Goal: Transaction & Acquisition: Obtain resource

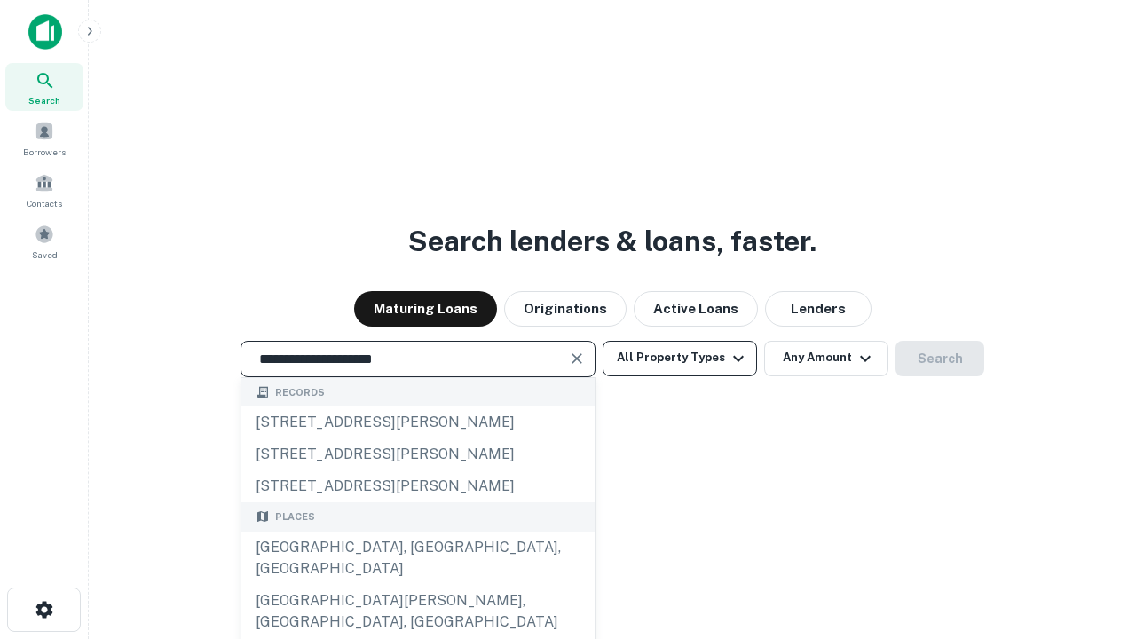
click at [417, 585] on div "Santa Monica, CA, USA" at bounding box center [417, 558] width 353 height 53
click at [680, 358] on button "All Property Types" at bounding box center [680, 359] width 154 height 36
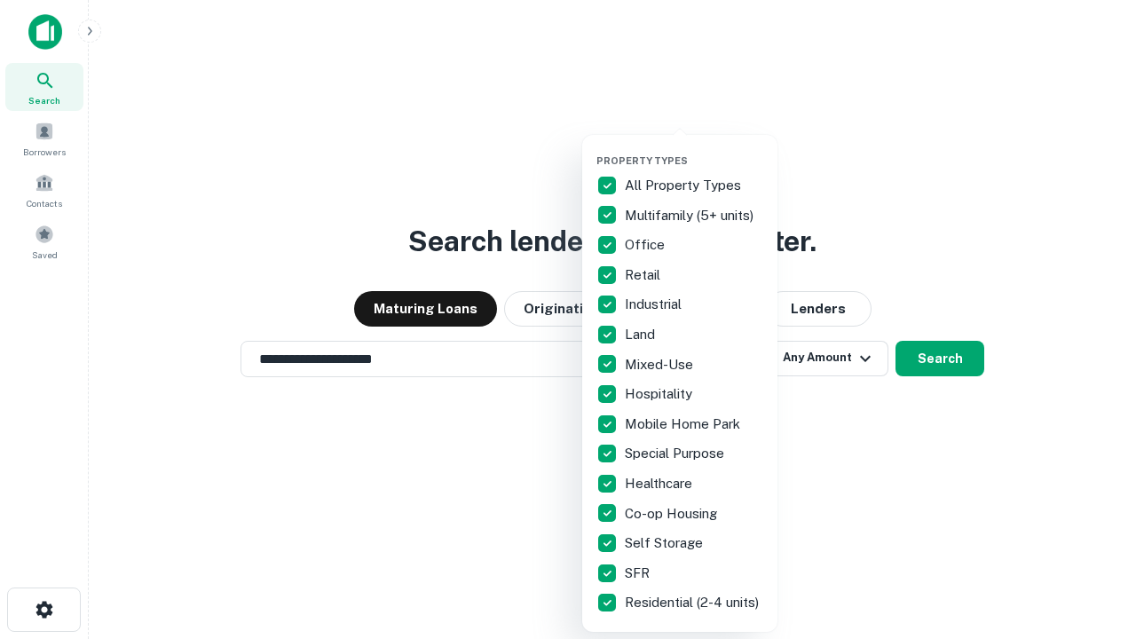
type input "**********"
click at [694, 149] on button "button" at bounding box center [694, 149] width 195 height 1
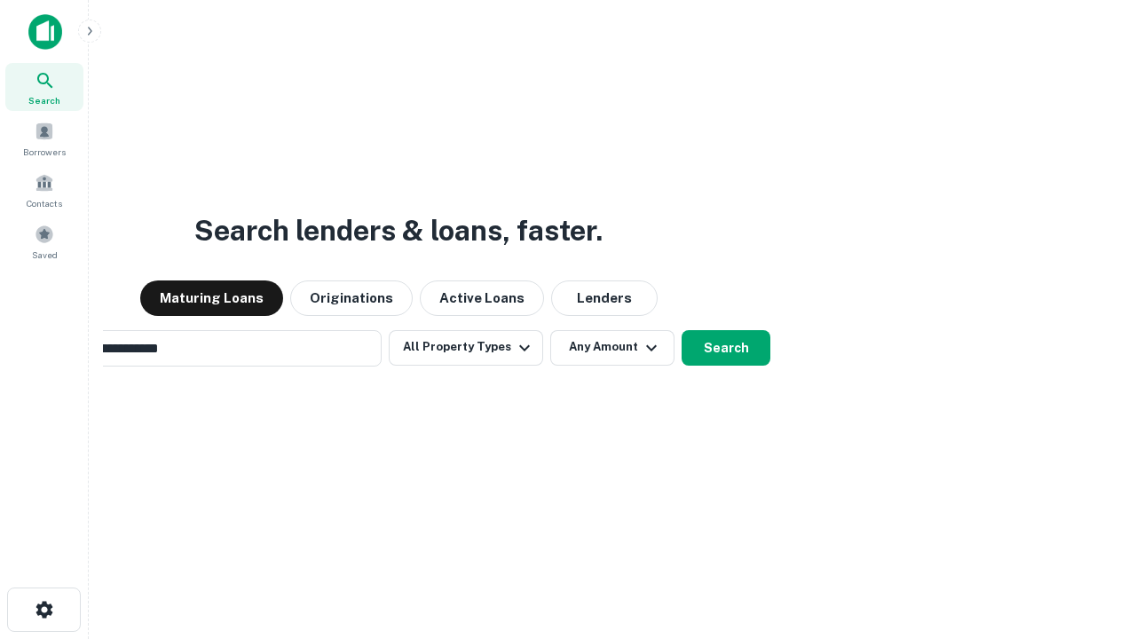
scroll to position [28, 0]
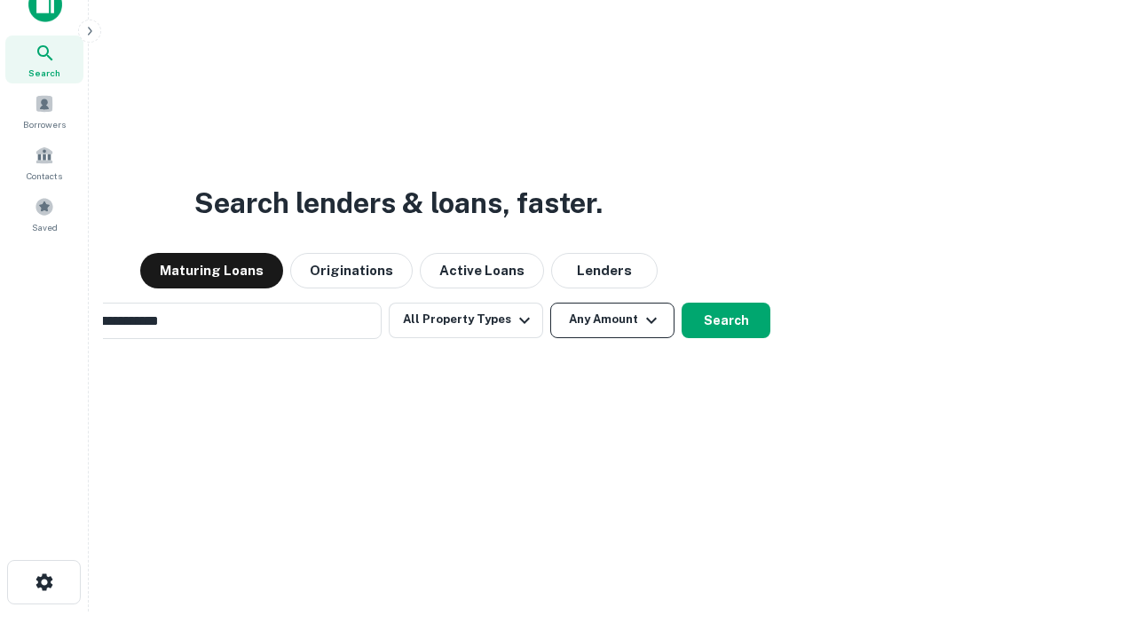
click at [550, 303] on button "Any Amount" at bounding box center [612, 321] width 124 height 36
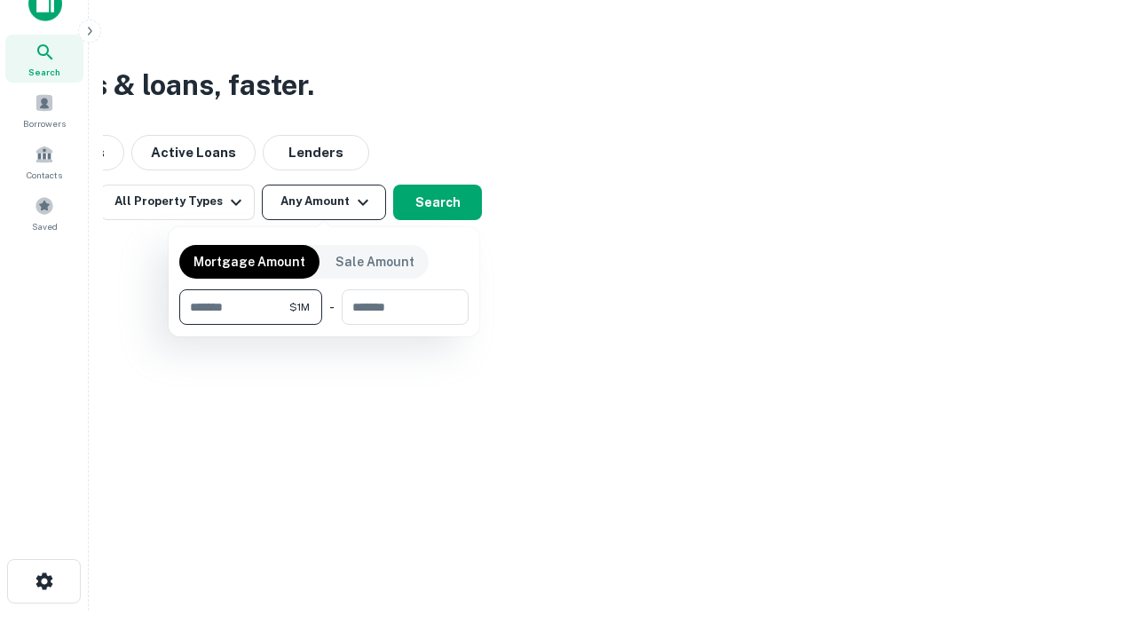
type input "*******"
click at [324, 325] on button "button" at bounding box center [323, 325] width 289 height 1
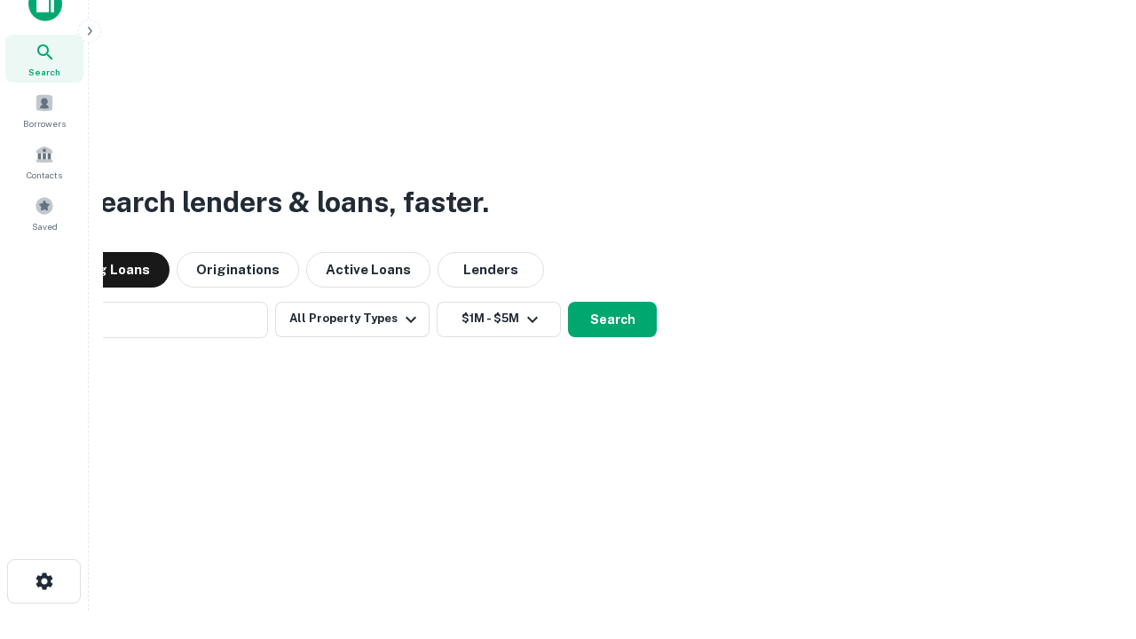
scroll to position [28, 0]
click at [568, 303] on button "Search" at bounding box center [612, 321] width 89 height 36
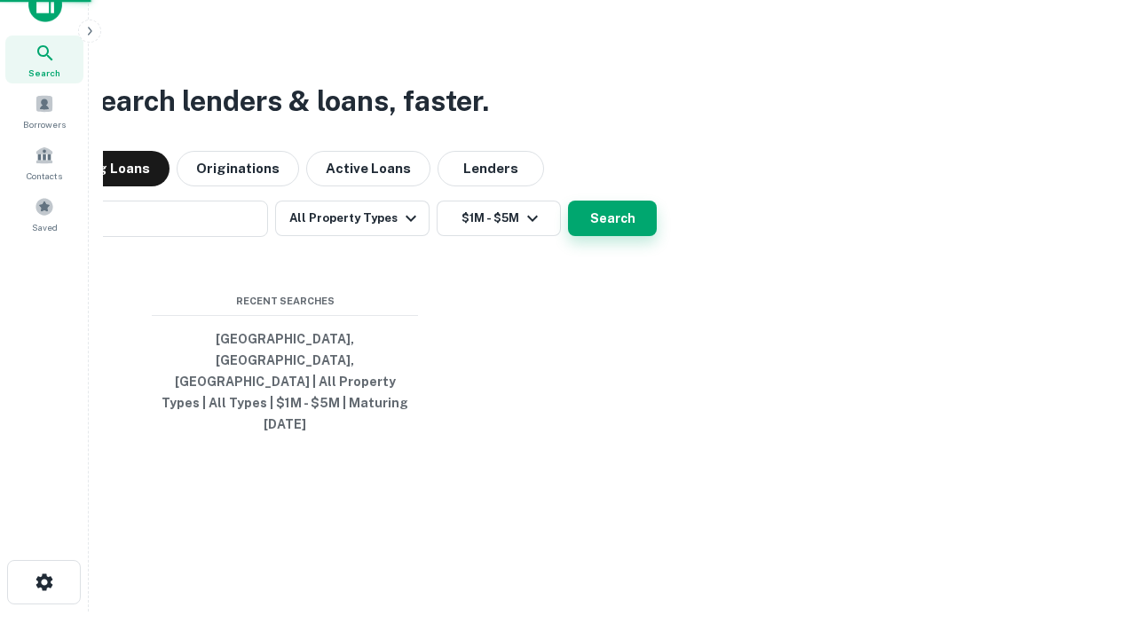
scroll to position [28, 0]
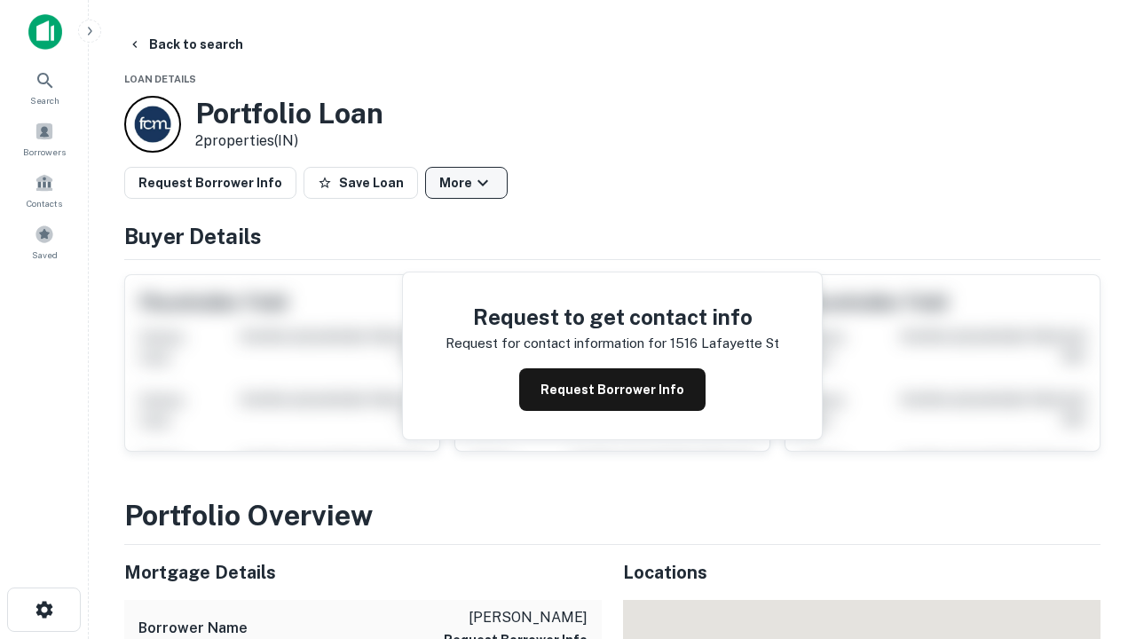
click at [466, 183] on button "More" at bounding box center [466, 183] width 83 height 32
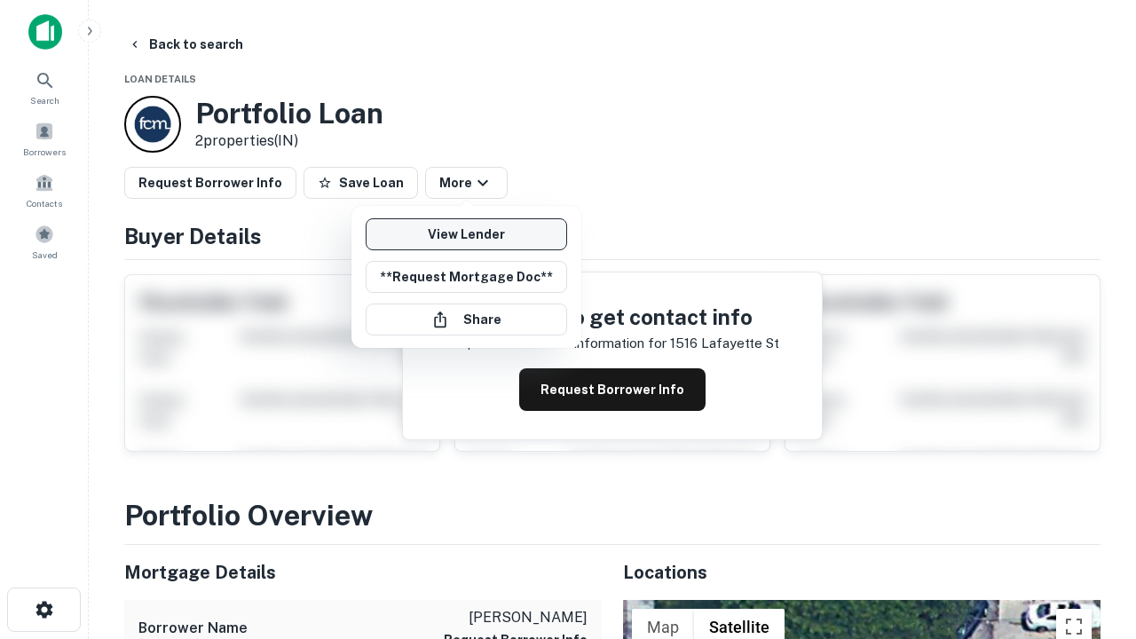
click at [466, 234] on link "View Lender" at bounding box center [467, 234] width 202 height 32
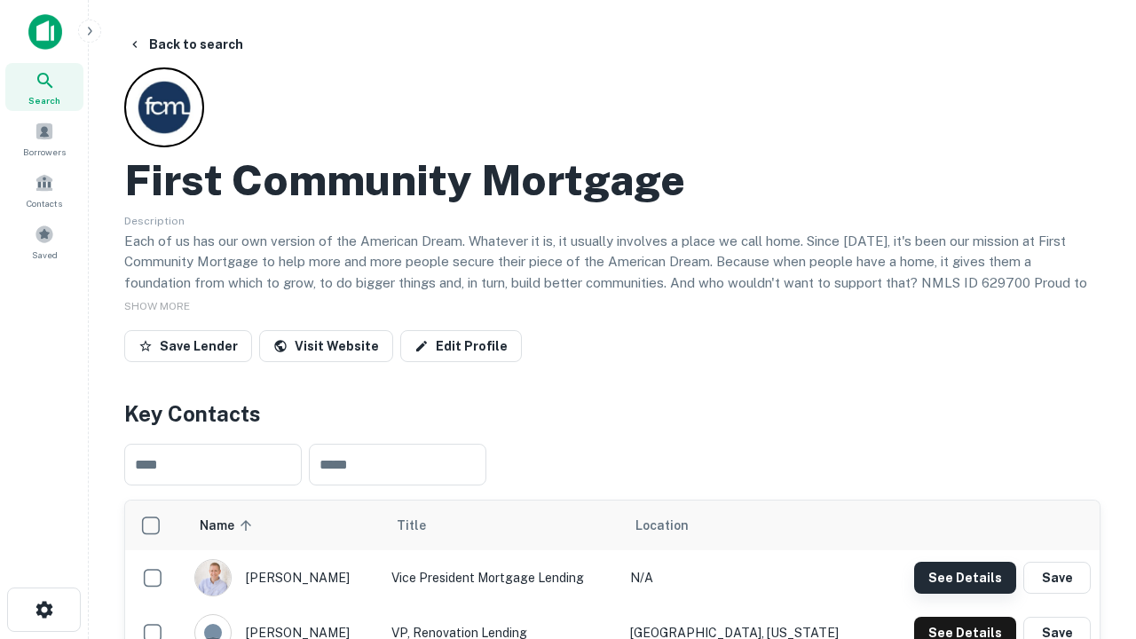
click at [965, 577] on button "See Details" at bounding box center [965, 578] width 102 height 32
